Goal: Information Seeking & Learning: Learn about a topic

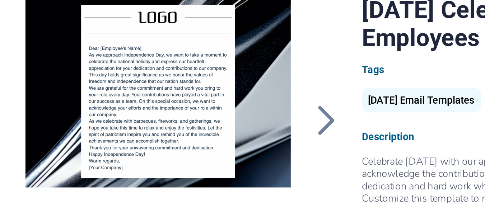
click at [230, 140] on div at bounding box center [227, 136] width 18 height 19
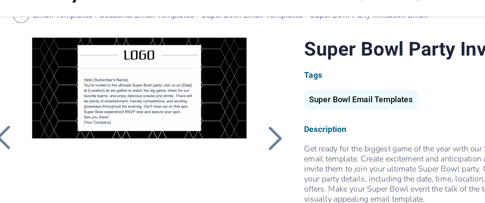
click at [227, 117] on div at bounding box center [227, 118] width 18 height 19
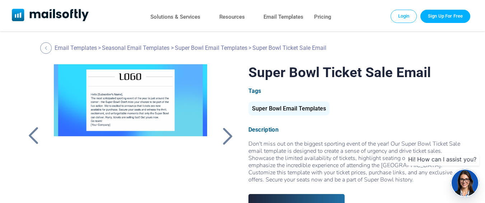
click at [26, 140] on div at bounding box center [33, 136] width 18 height 19
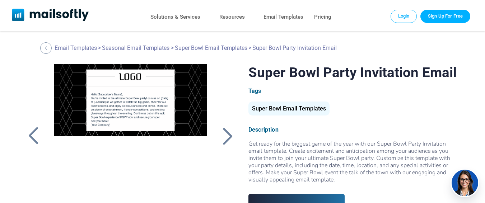
click at [26, 140] on div at bounding box center [33, 136] width 18 height 19
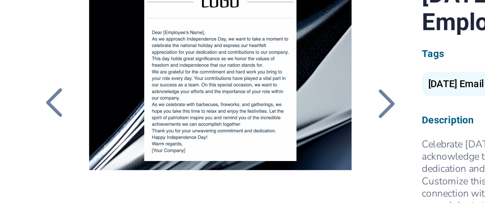
click at [29, 135] on div at bounding box center [33, 136] width 18 height 19
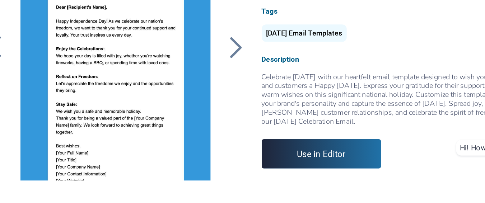
scroll to position [58, 0]
